Goal: Transaction & Acquisition: Purchase product/service

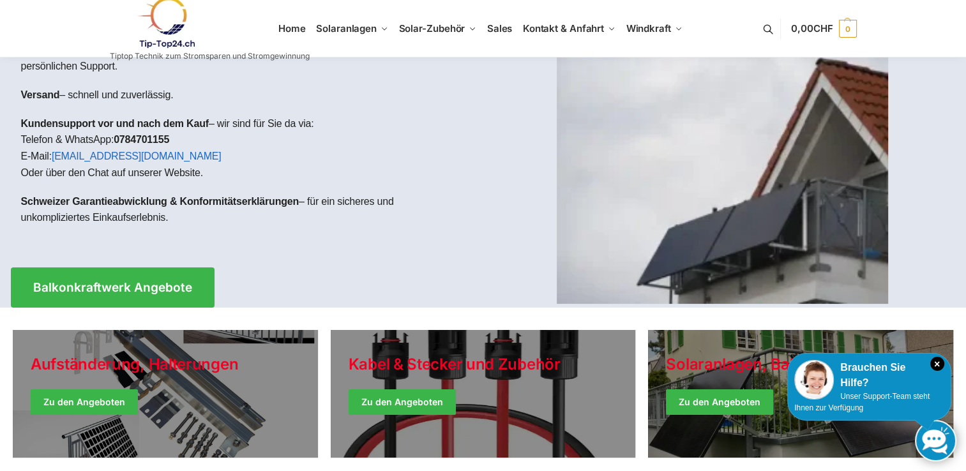
scroll to position [192, 0]
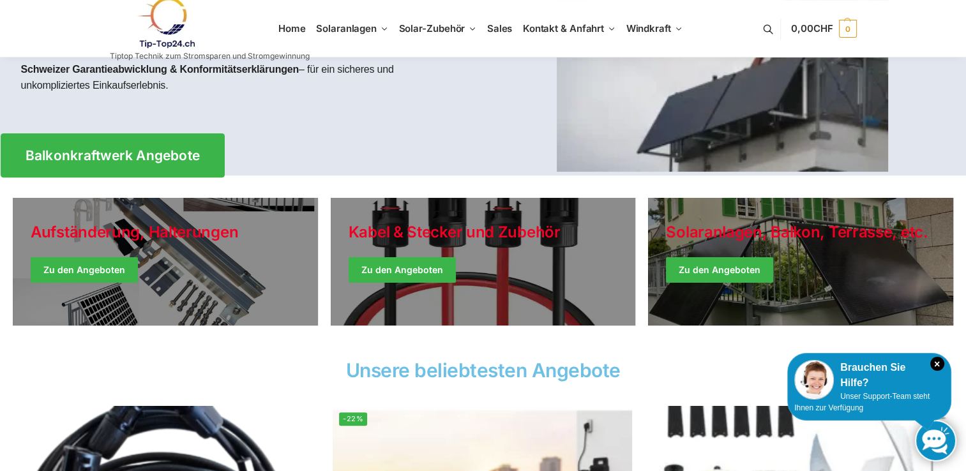
click at [93, 155] on span "Balkonkraftwerk Angebote" at bounding box center [112, 155] width 175 height 13
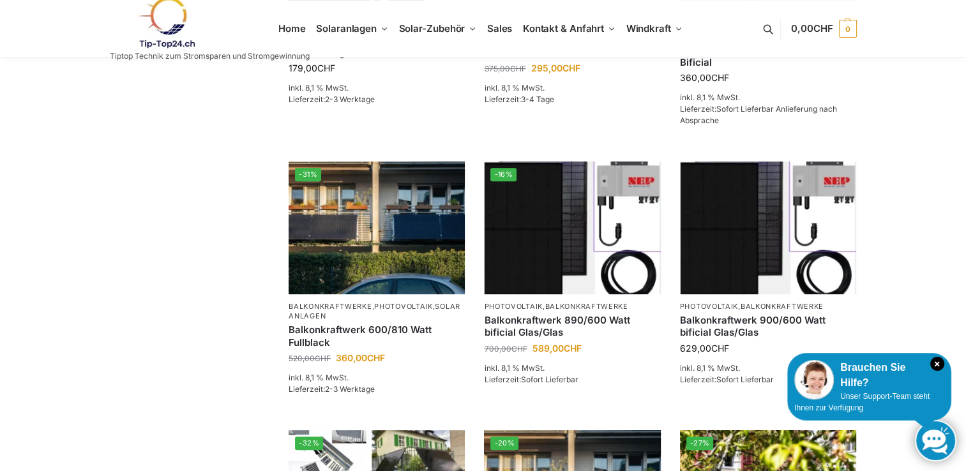
scroll to position [511, 0]
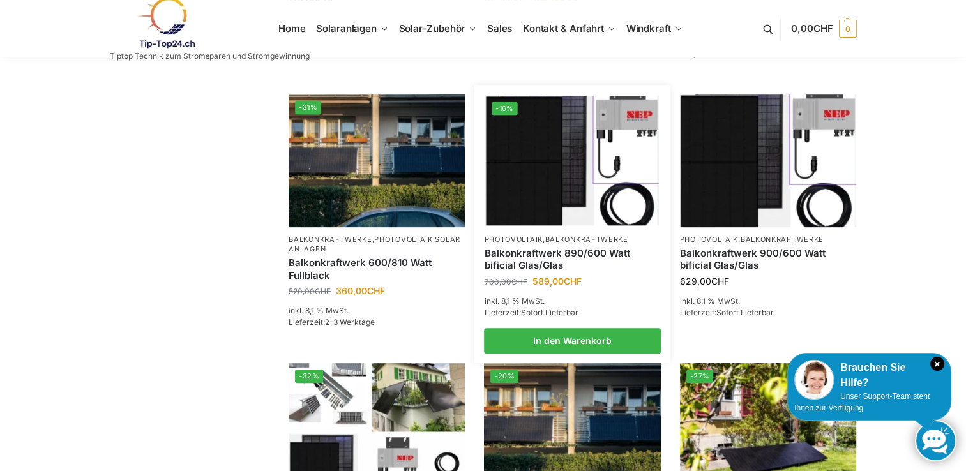
click at [528, 165] on img at bounding box center [572, 161] width 173 height 130
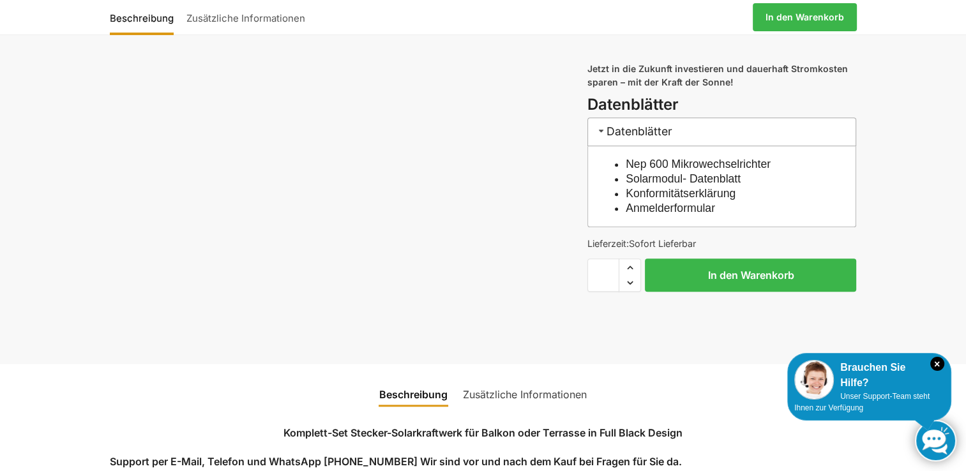
scroll to position [1278, 0]
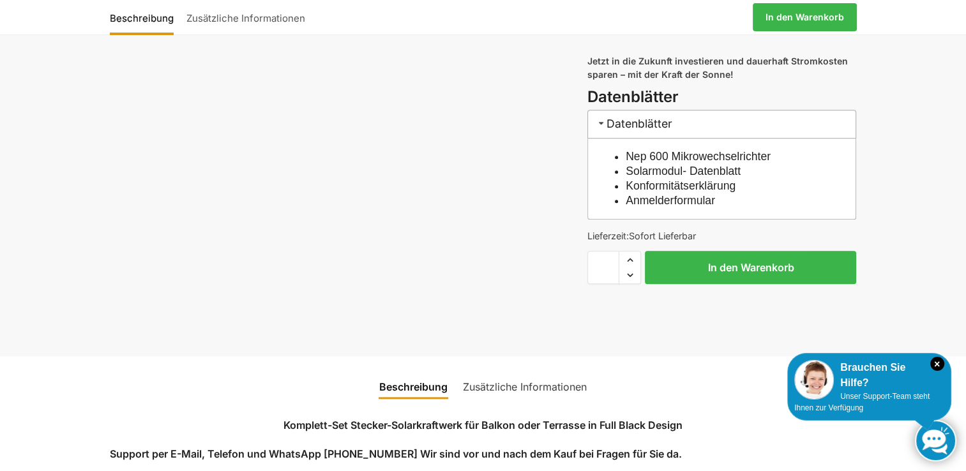
click at [683, 163] on link "Nep 600 Mikrowechselrichter" at bounding box center [698, 156] width 145 height 13
